Goal: Task Accomplishment & Management: Manage account settings

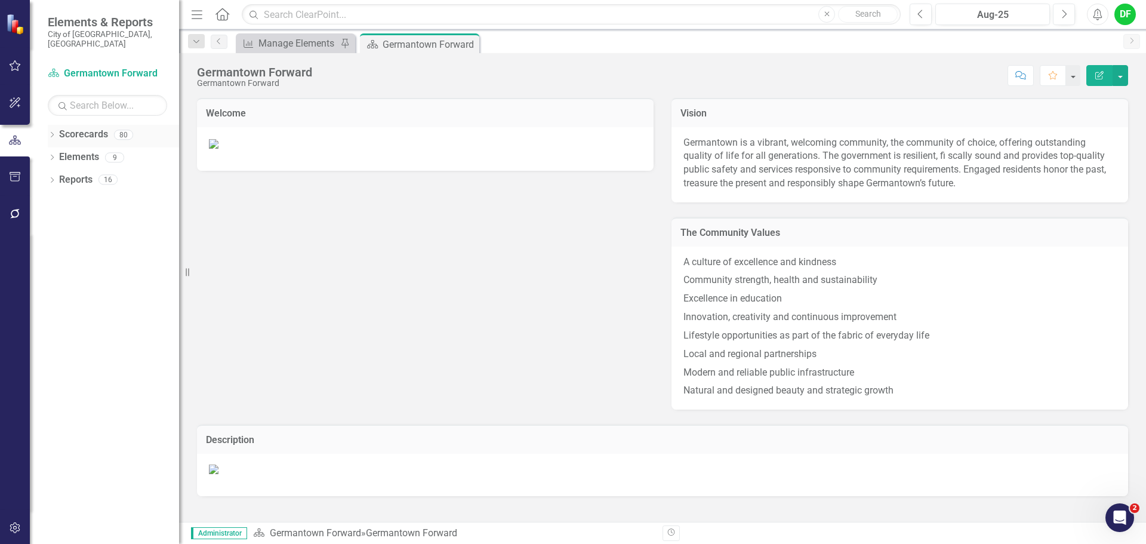
click at [55, 132] on icon "Dropdown" at bounding box center [52, 135] width 8 height 7
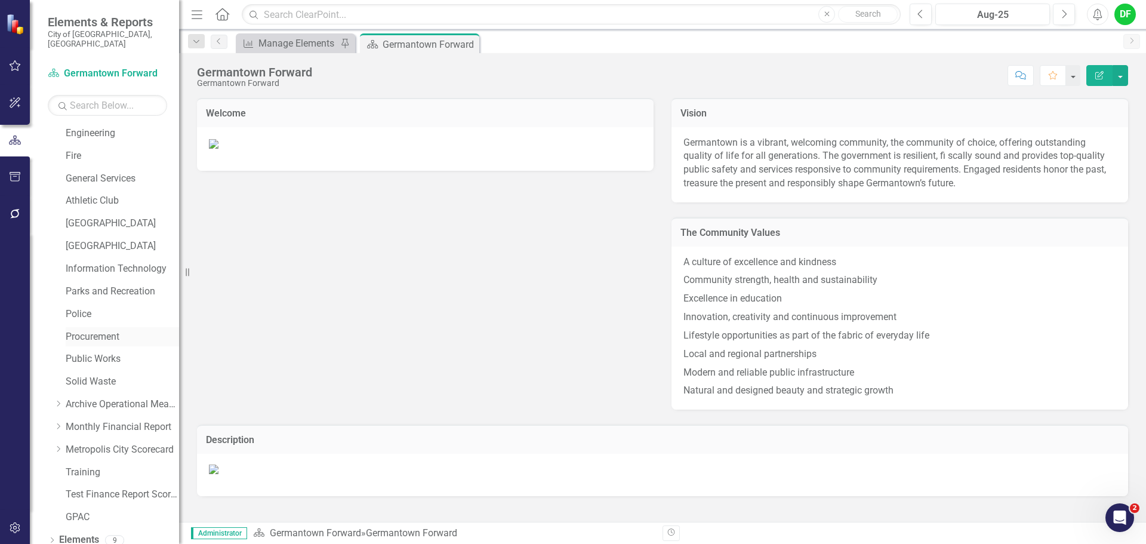
scroll to position [226, 0]
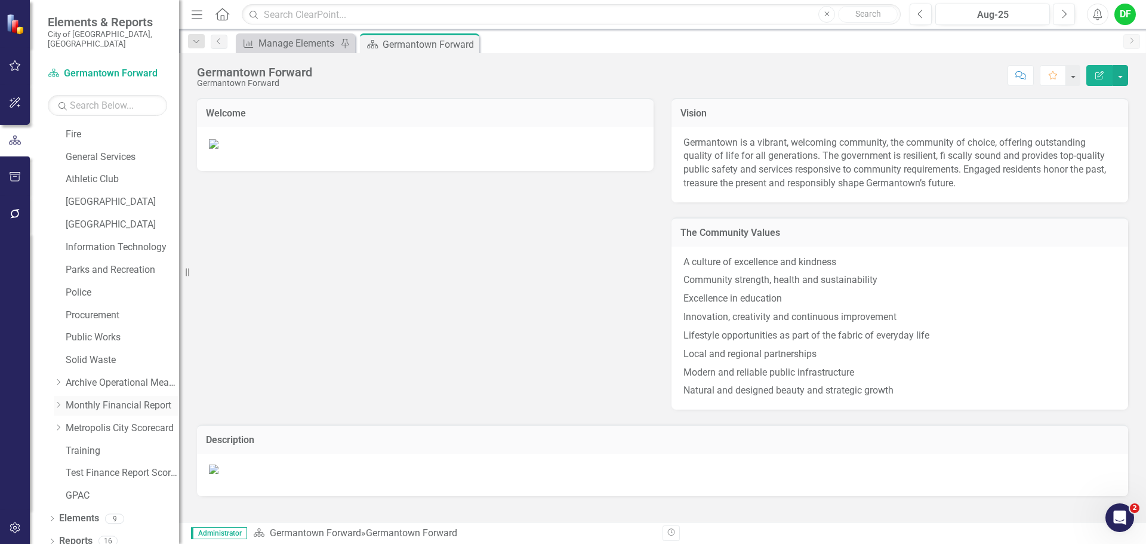
click at [61, 401] on icon "Dropdown" at bounding box center [58, 404] width 9 height 7
click at [70, 424] on icon "Dropdown" at bounding box center [70, 427] width 9 height 7
click at [83, 421] on link "General Fund" at bounding box center [128, 428] width 101 height 14
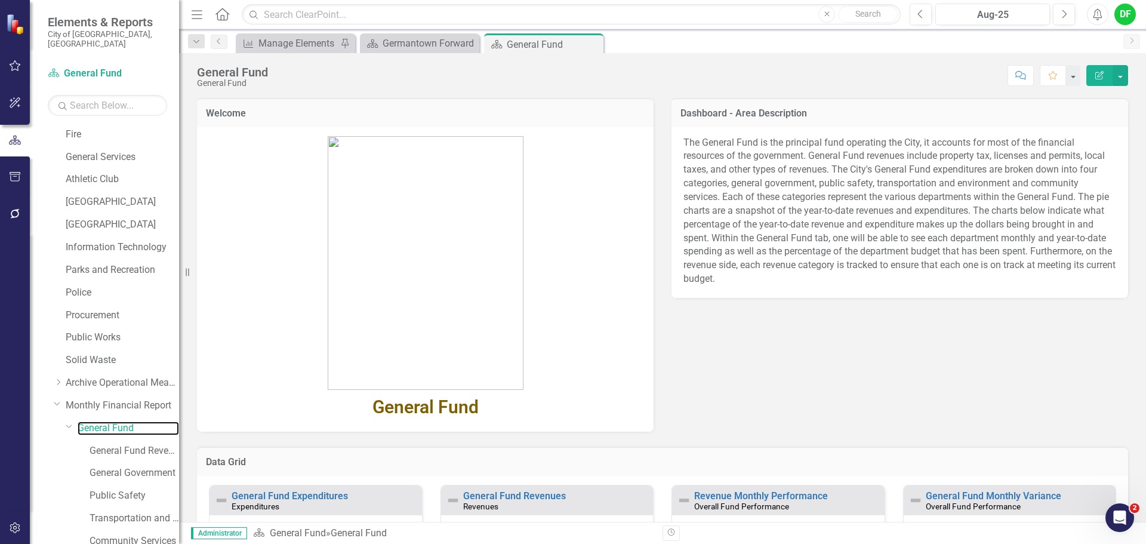
scroll to position [119, 0]
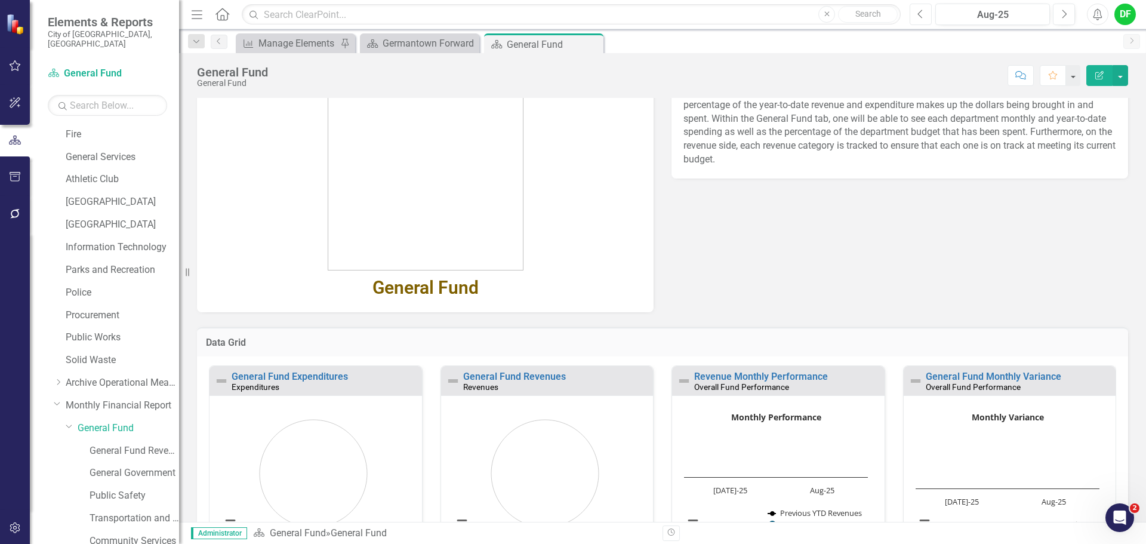
click at [927, 21] on button "Previous" at bounding box center [920, 14] width 22 height 21
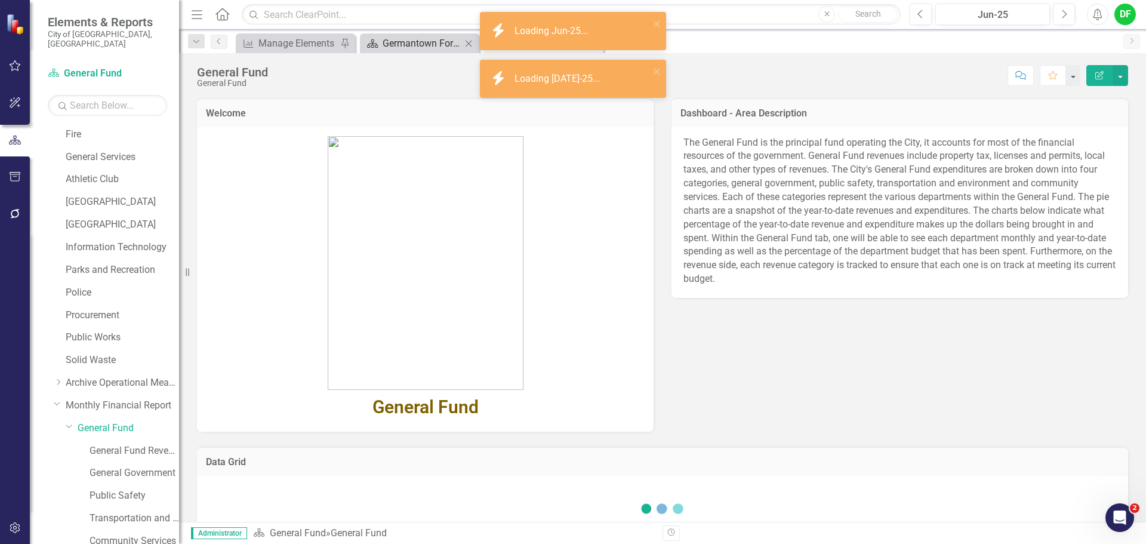
click at [416, 43] on div "Germantown Forward" at bounding box center [421, 43] width 79 height 15
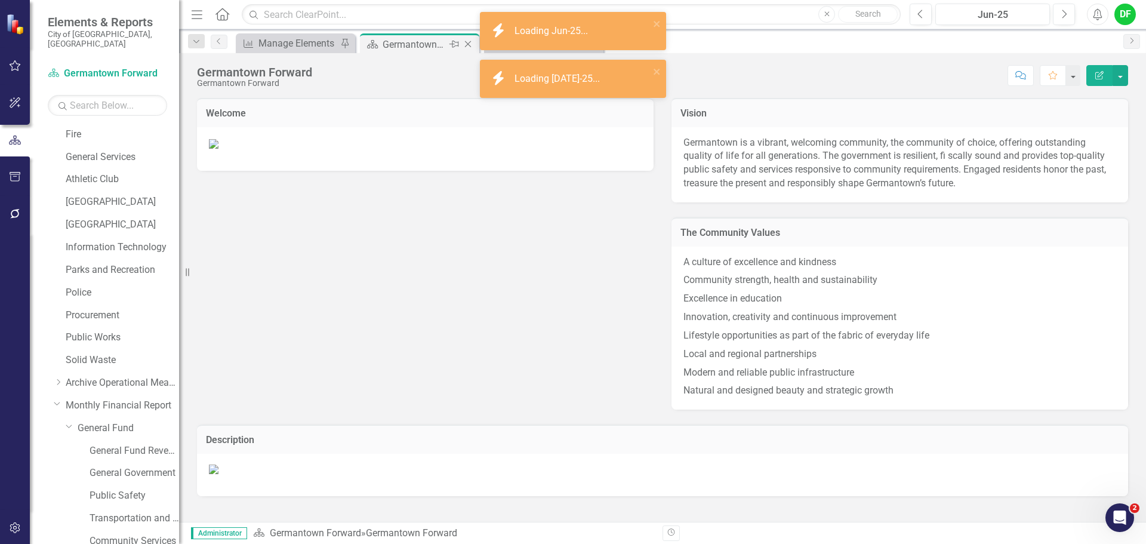
click at [465, 44] on icon "Close" at bounding box center [468, 44] width 12 height 10
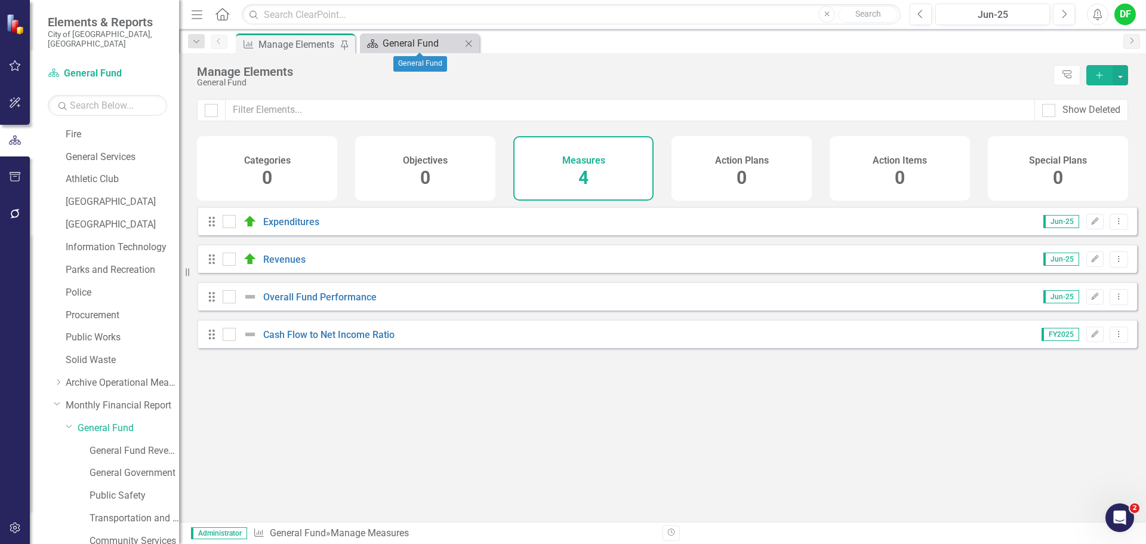
click at [407, 40] on div "General Fund" at bounding box center [421, 43] width 79 height 15
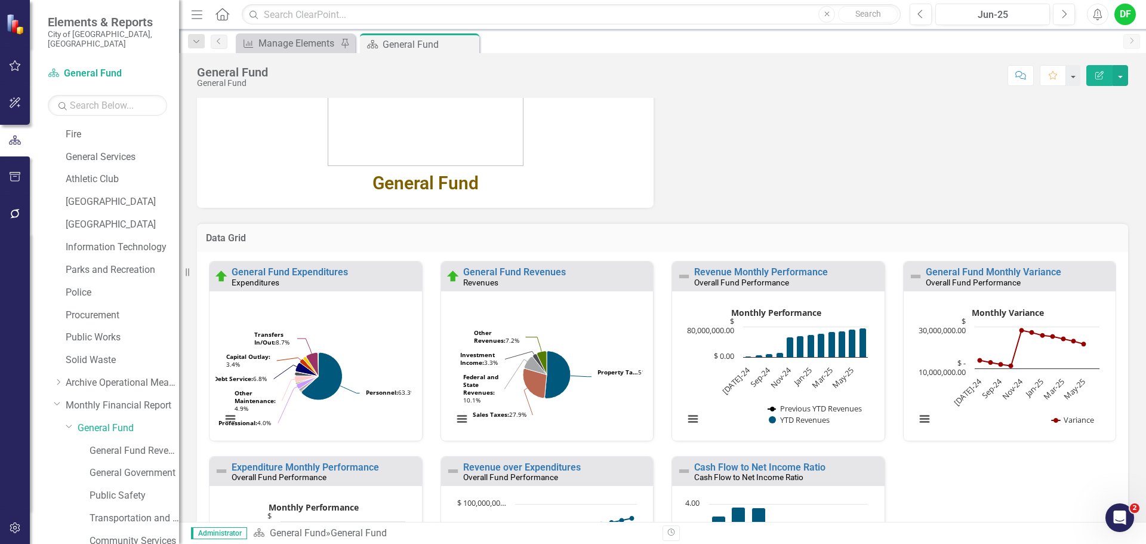
scroll to position [239, 0]
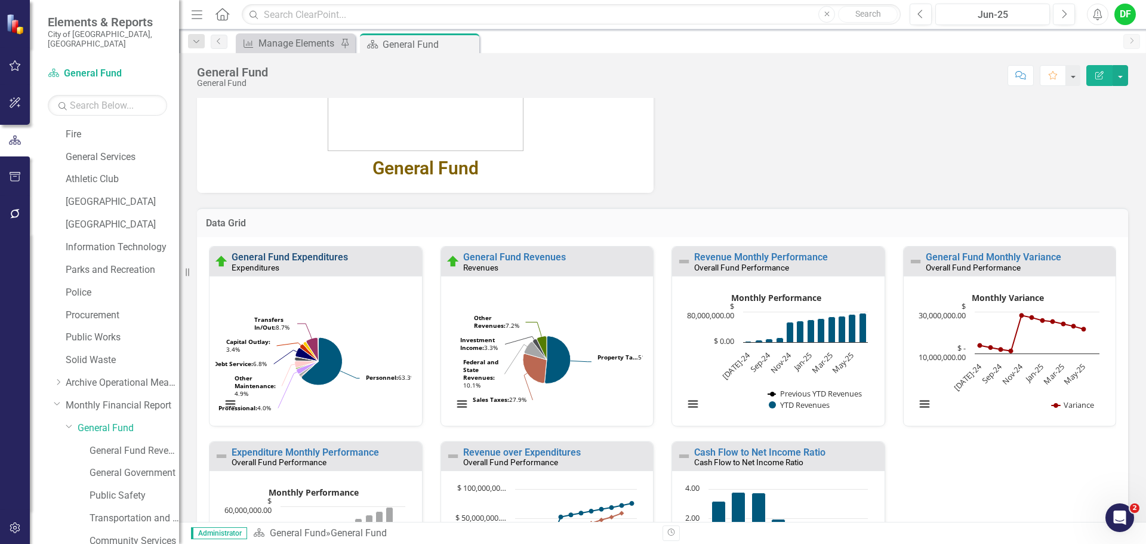
click at [337, 257] on link "General Fund Expenditures" at bounding box center [290, 256] width 116 height 11
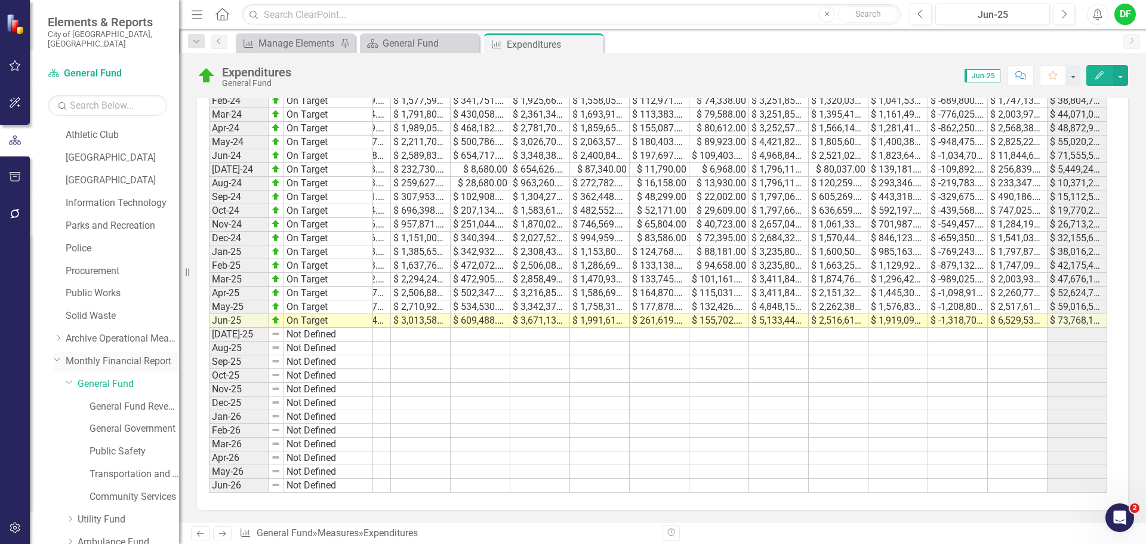
scroll to position [345, 0]
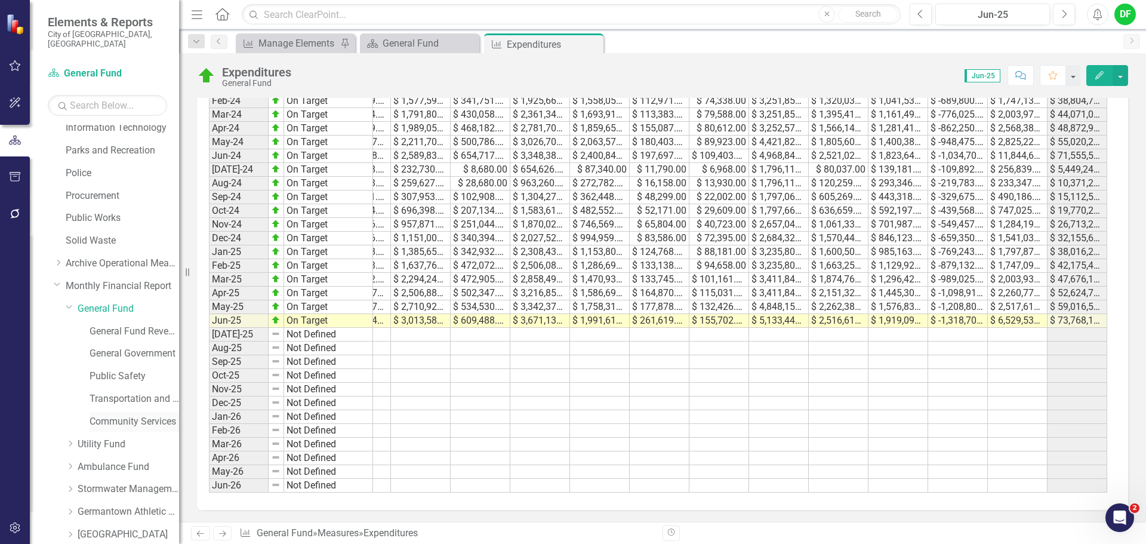
click at [116, 415] on link "Community Services" at bounding box center [133, 422] width 89 height 14
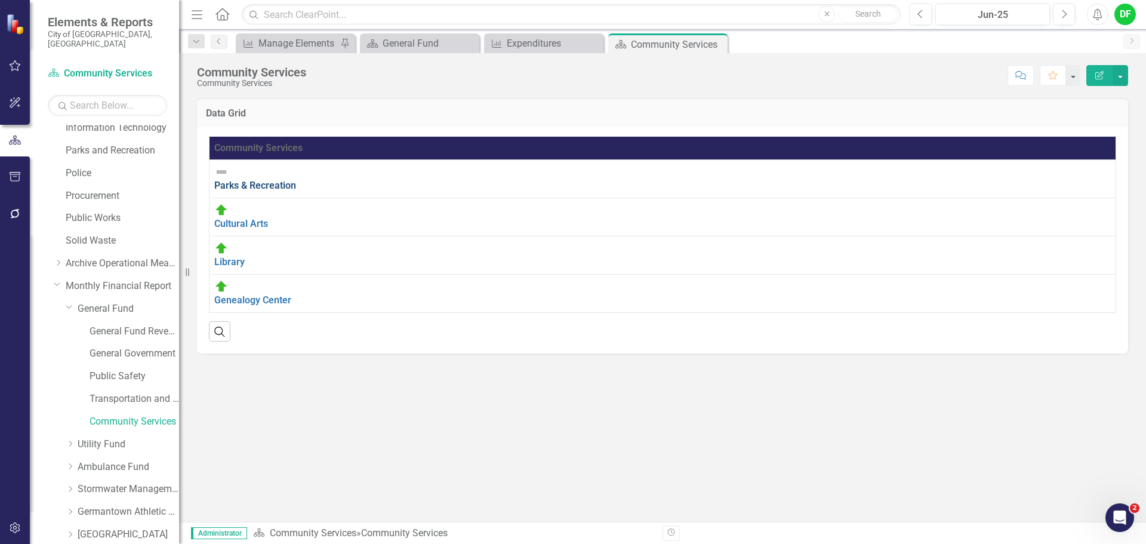
click at [289, 180] on link "Parks & Recreation" at bounding box center [255, 185] width 82 height 11
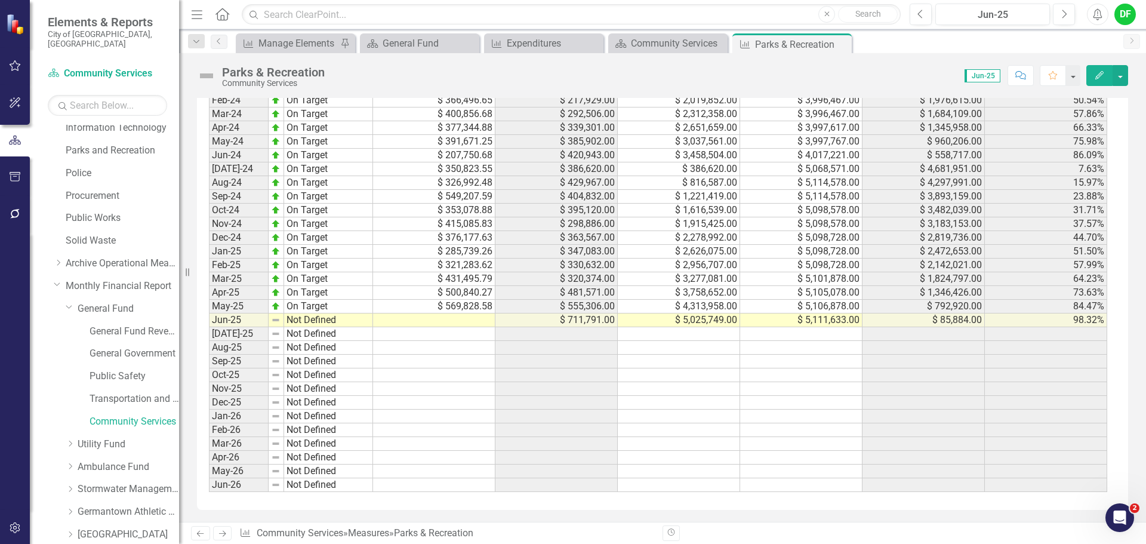
scroll to position [1223, 0]
click at [409, 320] on td at bounding box center [434, 320] width 122 height 14
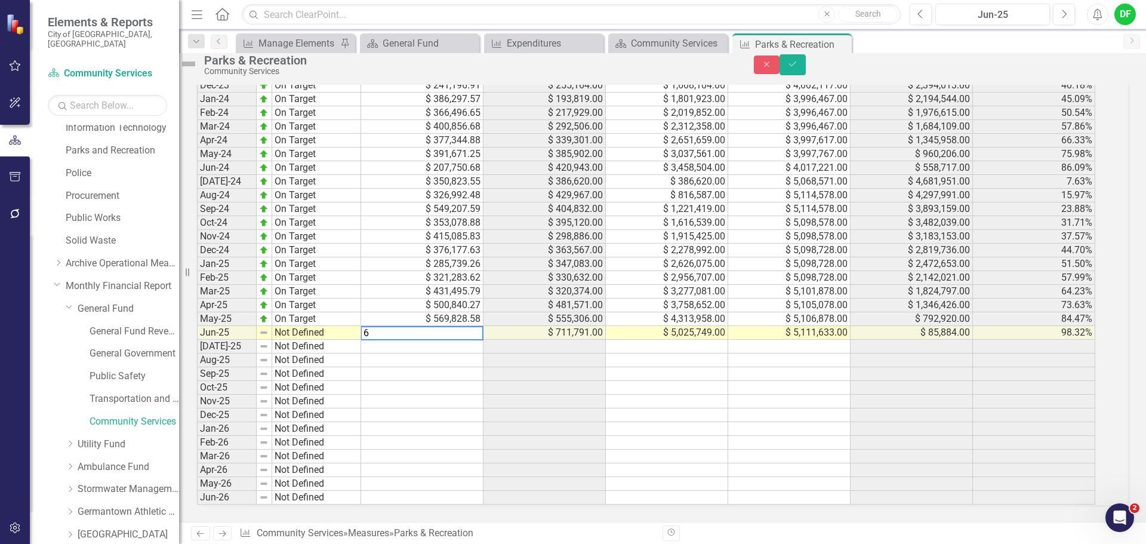
scroll to position [1229, 0]
type textarea "622149.38"
click at [198, 73] on img at bounding box center [188, 63] width 19 height 19
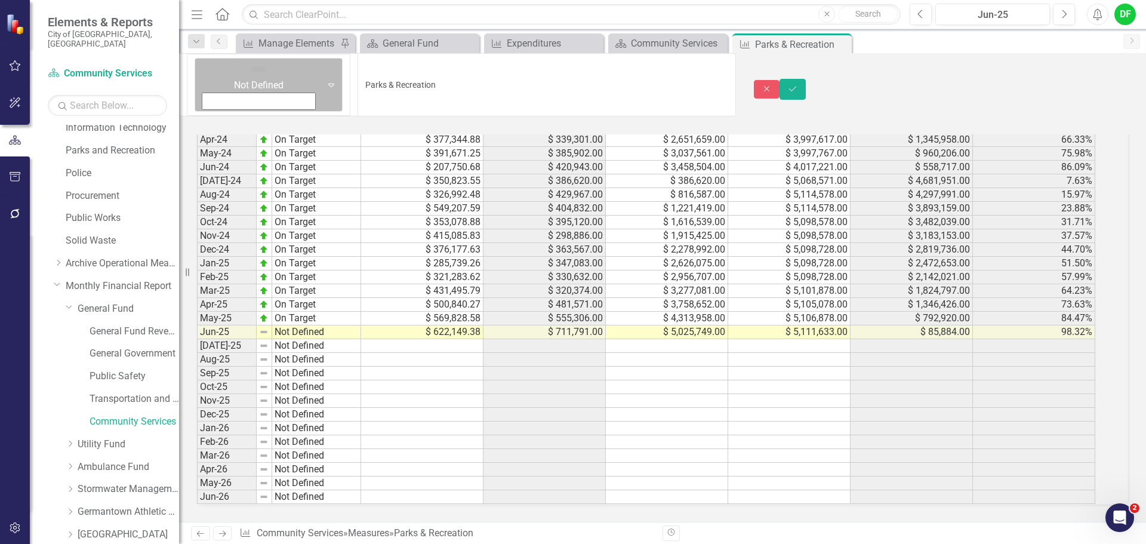
click at [230, 71] on div "Not Defined Expand" at bounding box center [269, 85] width 148 height 54
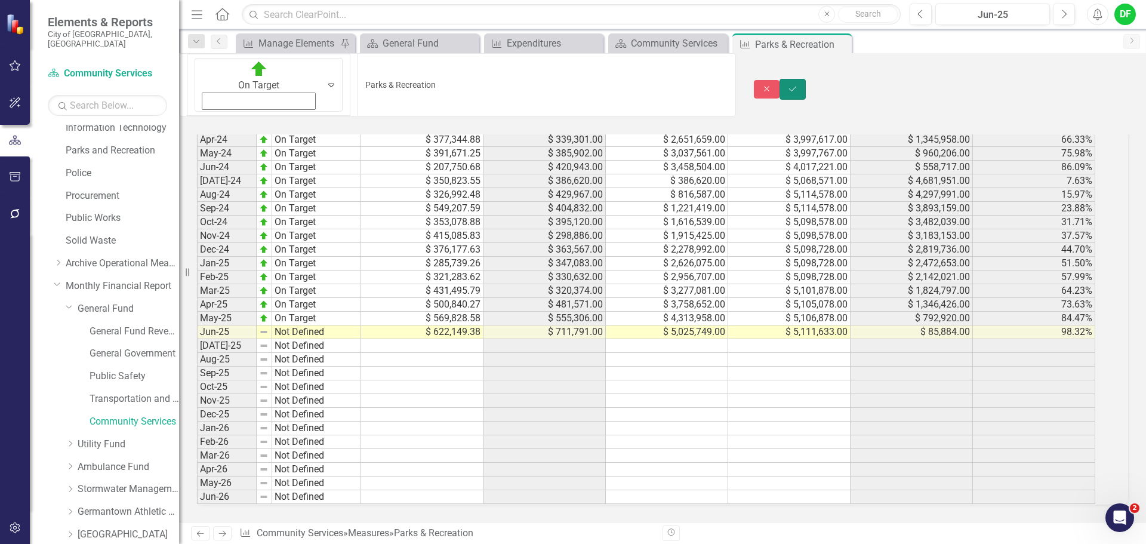
click at [798, 85] on icon "Save" at bounding box center [792, 89] width 11 height 8
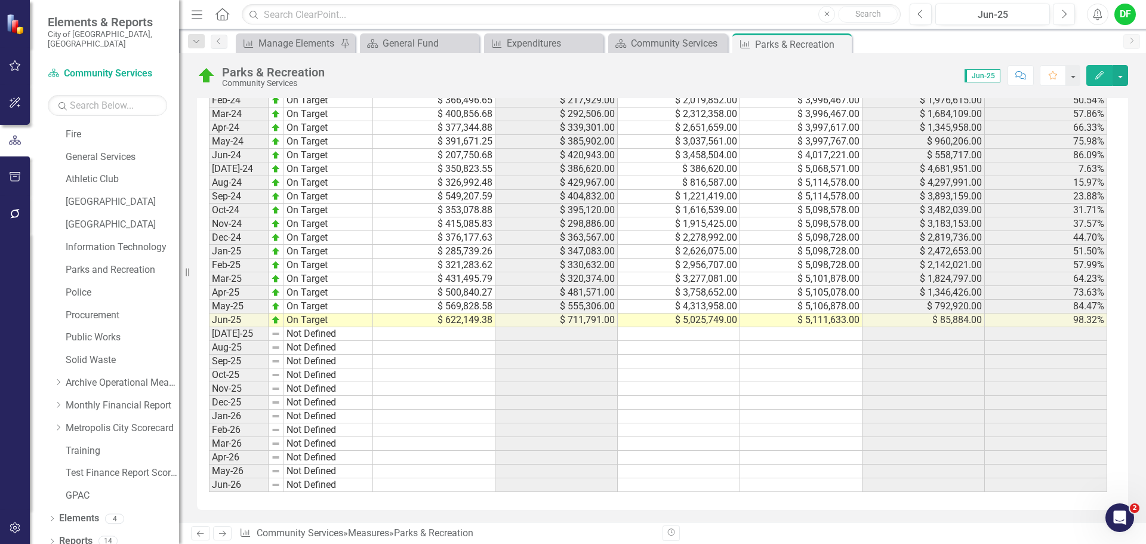
scroll to position [1223, 0]
click at [840, 43] on icon "Close" at bounding box center [840, 44] width 12 height 10
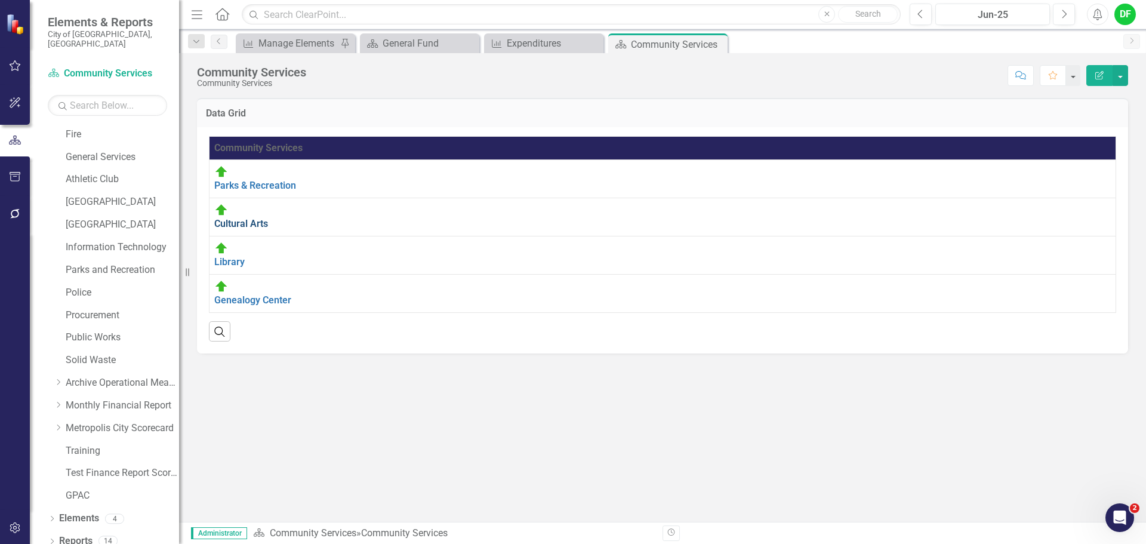
click at [268, 218] on link "Cultural Arts" at bounding box center [241, 223] width 54 height 11
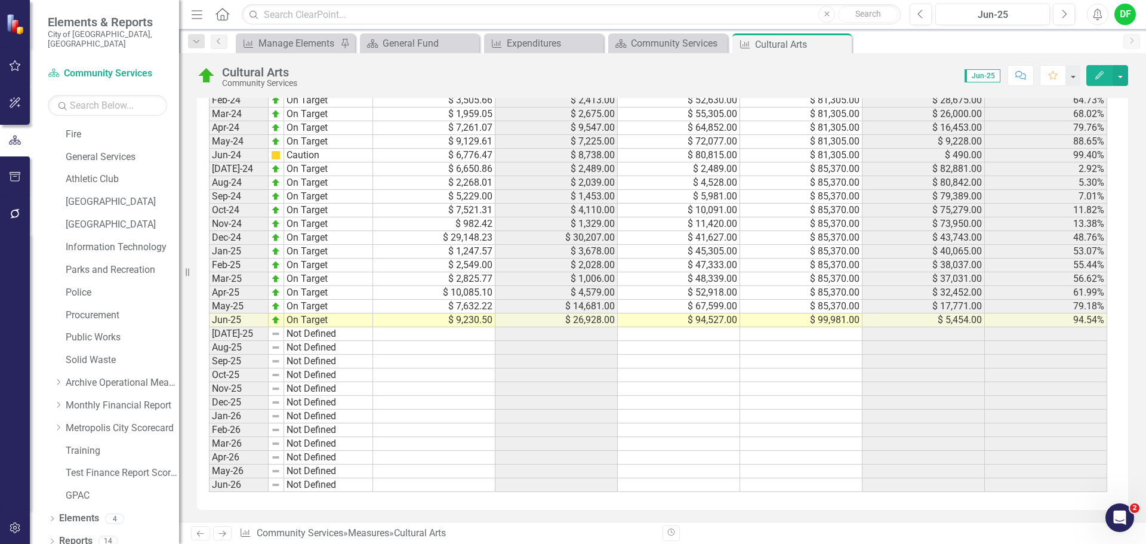
scroll to position [1074, 0]
